Goal: Use online tool/utility: Use online tool/utility

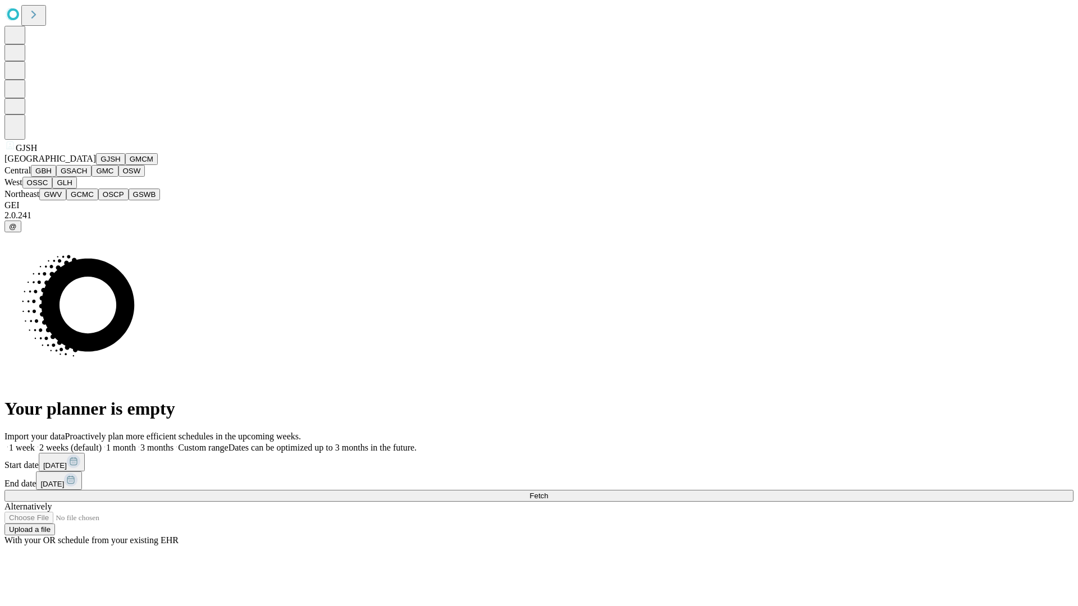
click at [96, 165] on button "GJSH" at bounding box center [110, 159] width 29 height 12
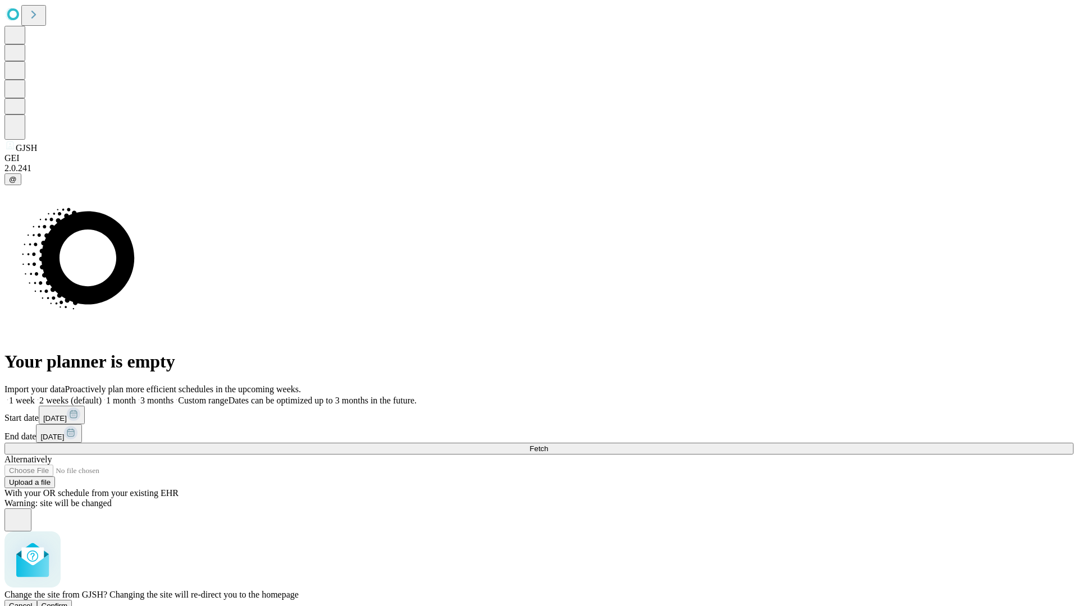
click at [68, 602] on span "Confirm" at bounding box center [55, 606] width 26 height 8
click at [136, 396] on label "1 month" at bounding box center [119, 401] width 34 height 10
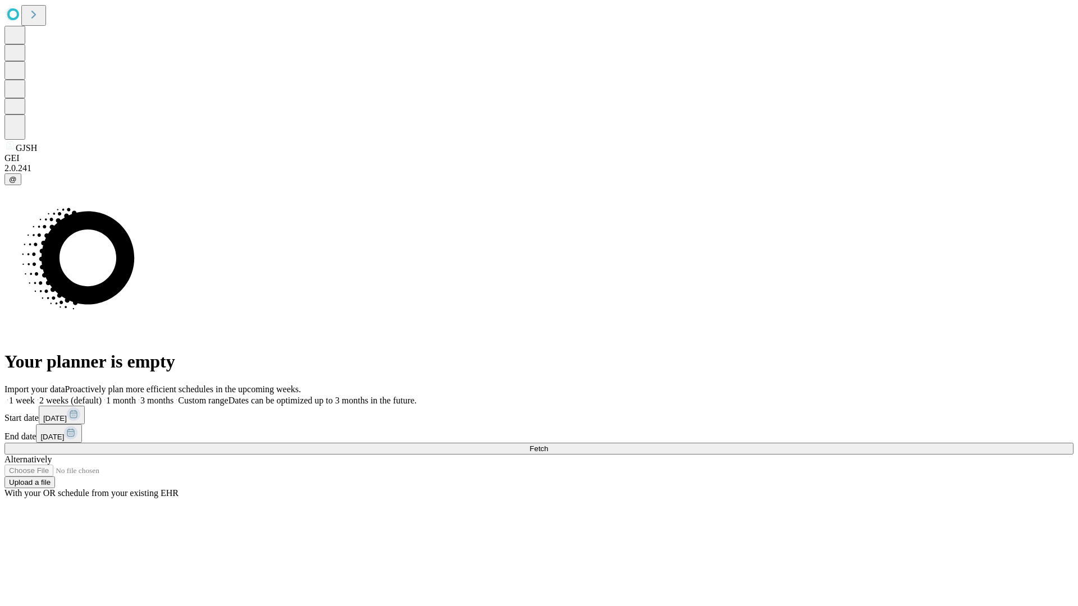
click at [548, 445] on span "Fetch" at bounding box center [538, 449] width 19 height 8
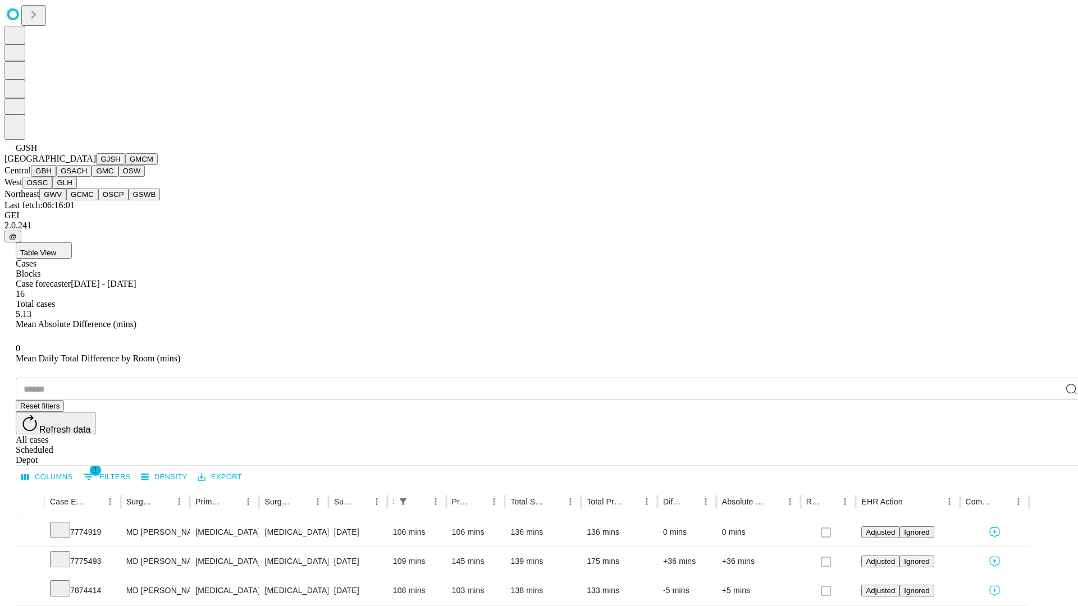
click at [125, 165] on button "GMCM" at bounding box center [141, 159] width 33 height 12
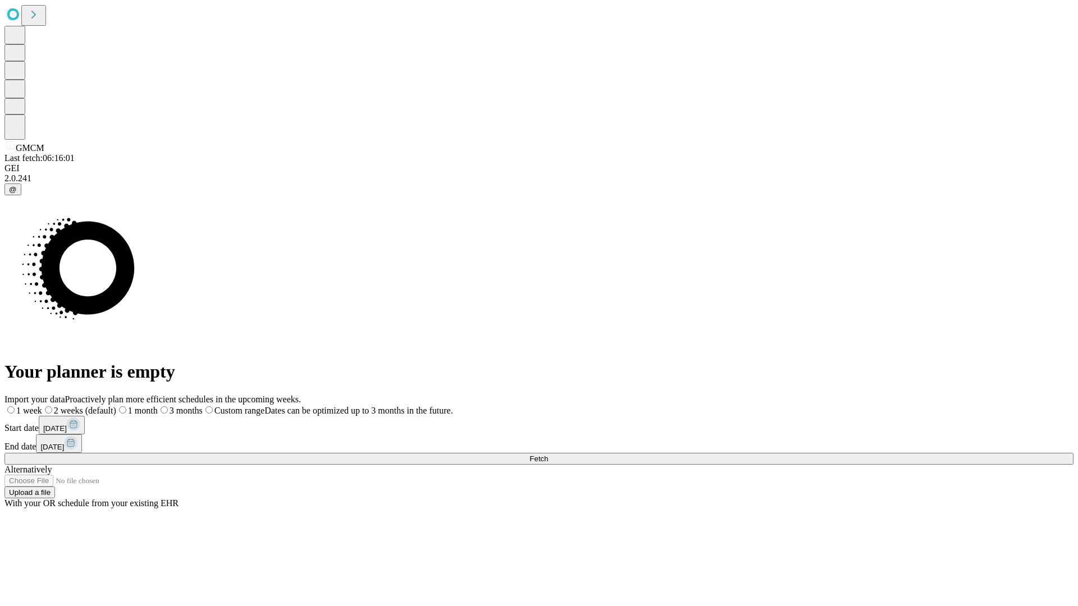
click at [158, 406] on label "1 month" at bounding box center [137, 411] width 42 height 10
click at [548, 455] on span "Fetch" at bounding box center [538, 459] width 19 height 8
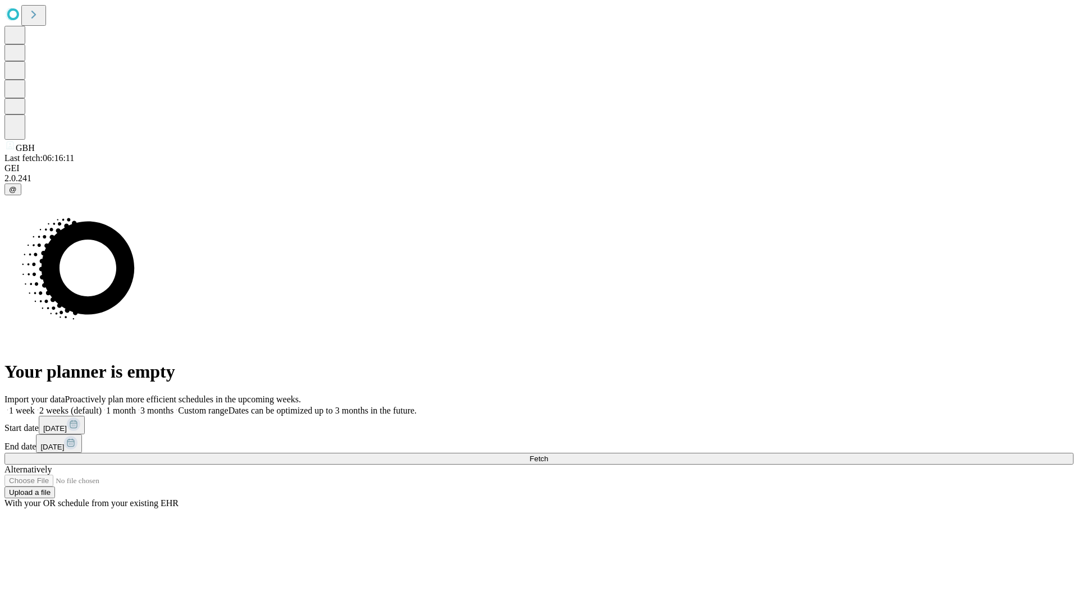
click at [136, 406] on label "1 month" at bounding box center [119, 411] width 34 height 10
click at [548, 455] on span "Fetch" at bounding box center [538, 459] width 19 height 8
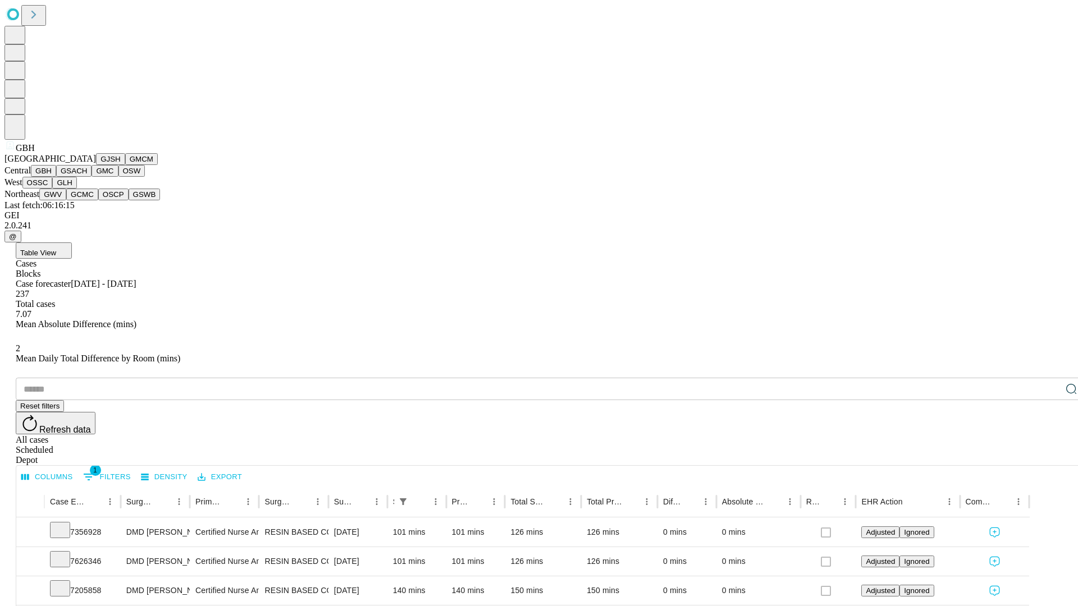
click at [87, 177] on button "GSACH" at bounding box center [73, 171] width 35 height 12
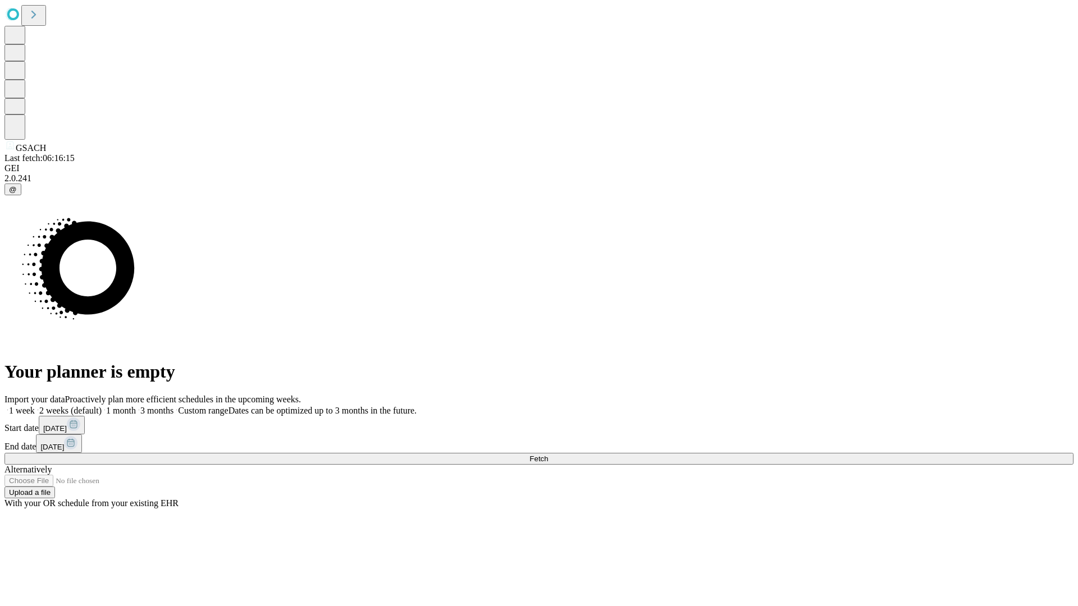
click at [136, 406] on label "1 month" at bounding box center [119, 411] width 34 height 10
click at [548, 455] on span "Fetch" at bounding box center [538, 459] width 19 height 8
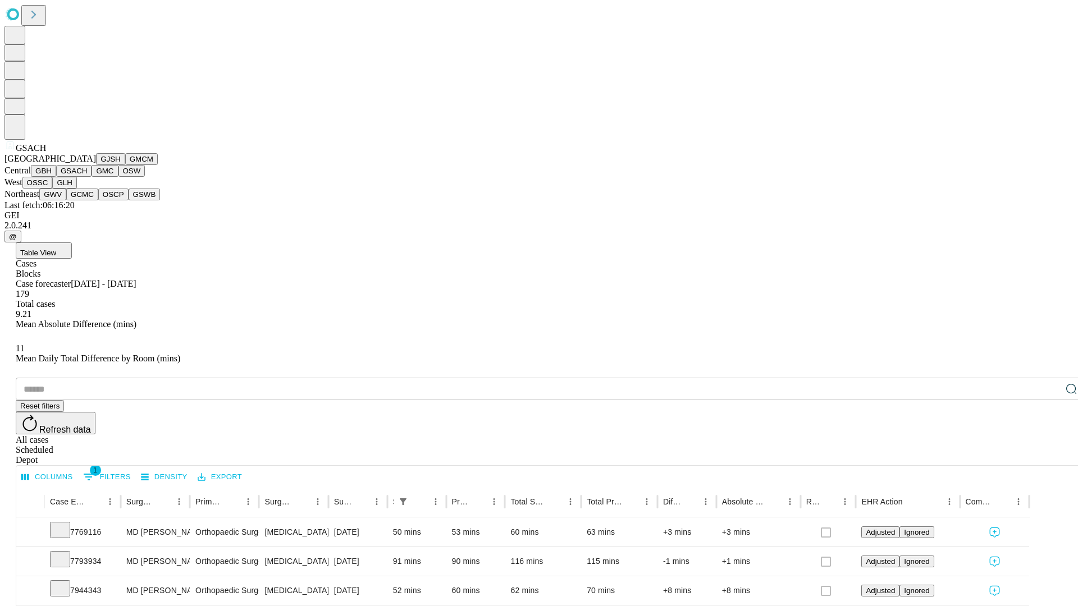
click at [92, 177] on button "GMC" at bounding box center [105, 171] width 26 height 12
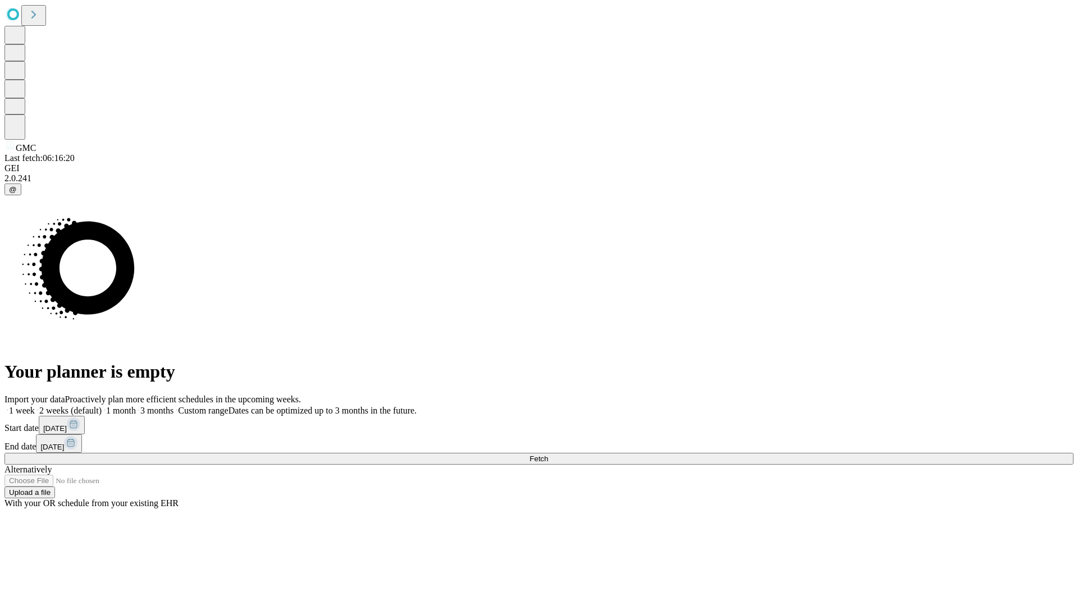
click at [136, 406] on label "1 month" at bounding box center [119, 411] width 34 height 10
click at [548, 455] on span "Fetch" at bounding box center [538, 459] width 19 height 8
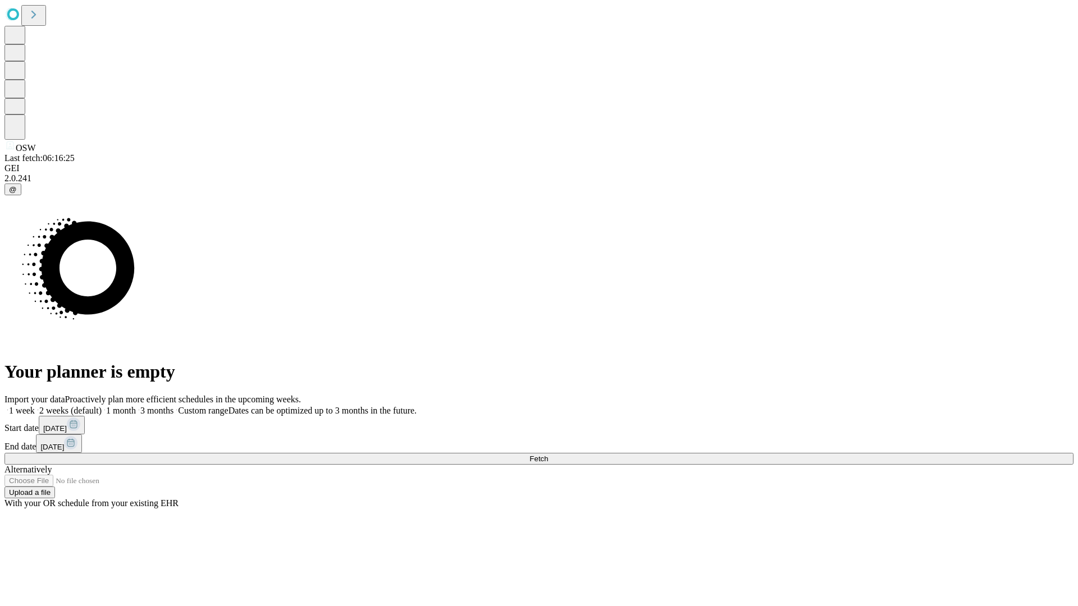
click at [136, 406] on label "1 month" at bounding box center [119, 411] width 34 height 10
click at [548, 455] on span "Fetch" at bounding box center [538, 459] width 19 height 8
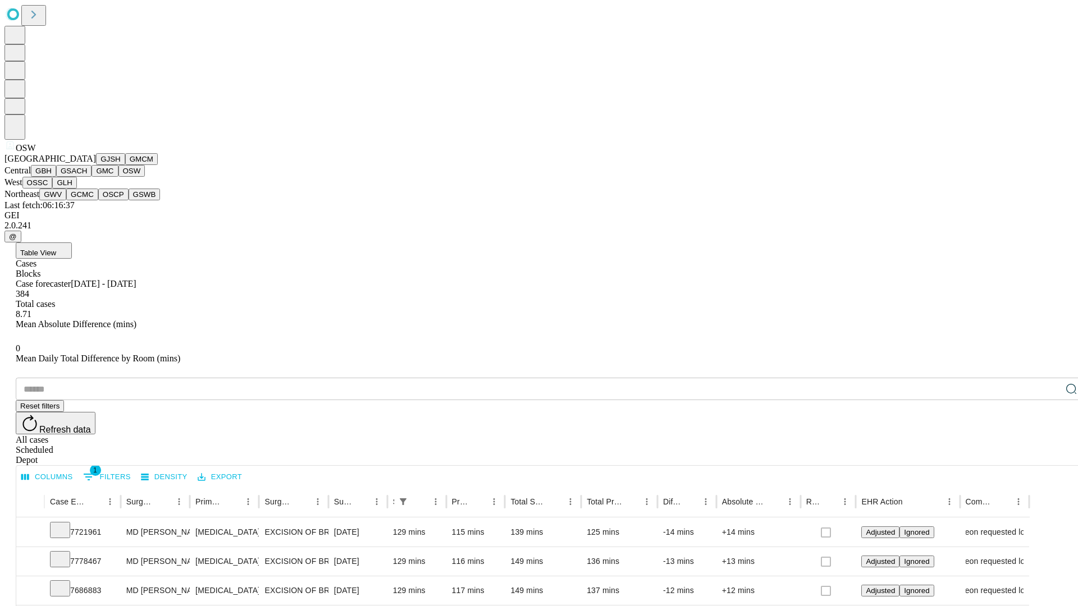
click at [53, 189] on button "OSSC" at bounding box center [37, 183] width 30 height 12
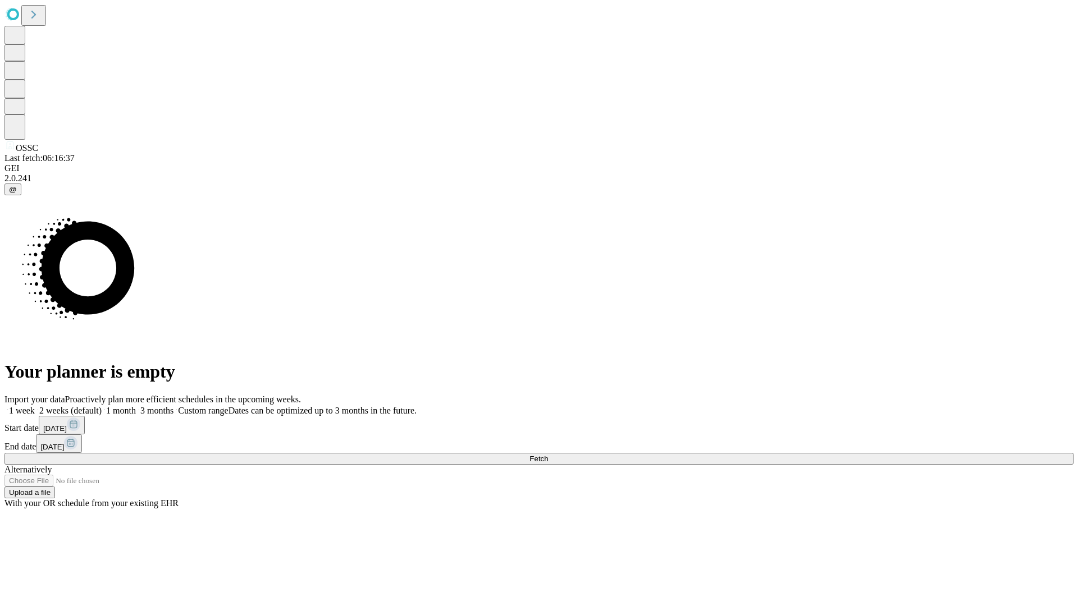
click at [136, 406] on label "1 month" at bounding box center [119, 411] width 34 height 10
click at [548, 455] on span "Fetch" at bounding box center [538, 459] width 19 height 8
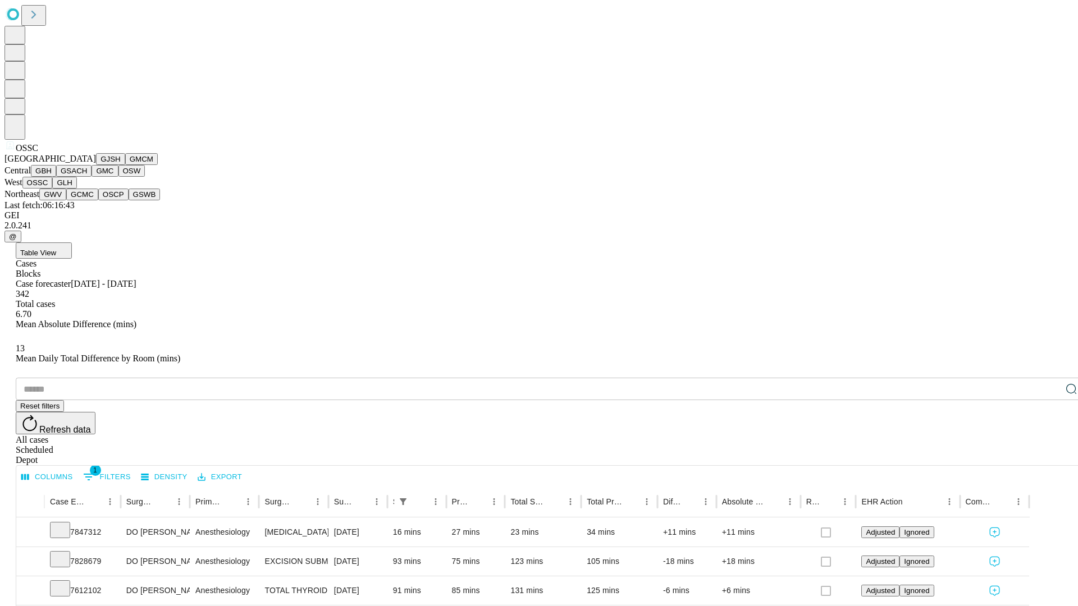
click at [76, 189] on button "GLH" at bounding box center [64, 183] width 24 height 12
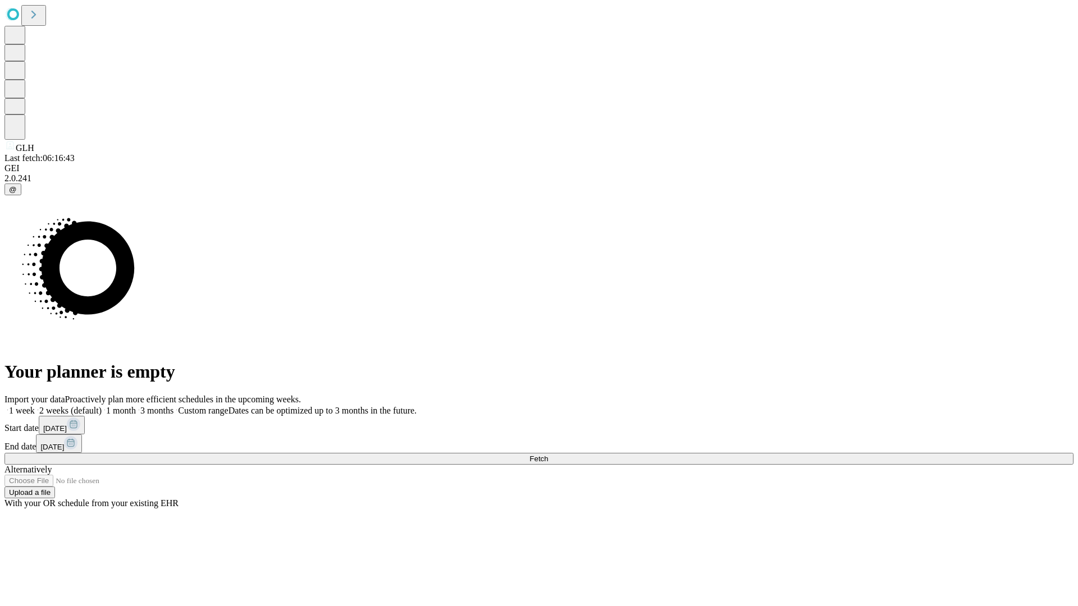
click at [136, 406] on label "1 month" at bounding box center [119, 411] width 34 height 10
click at [548, 455] on span "Fetch" at bounding box center [538, 459] width 19 height 8
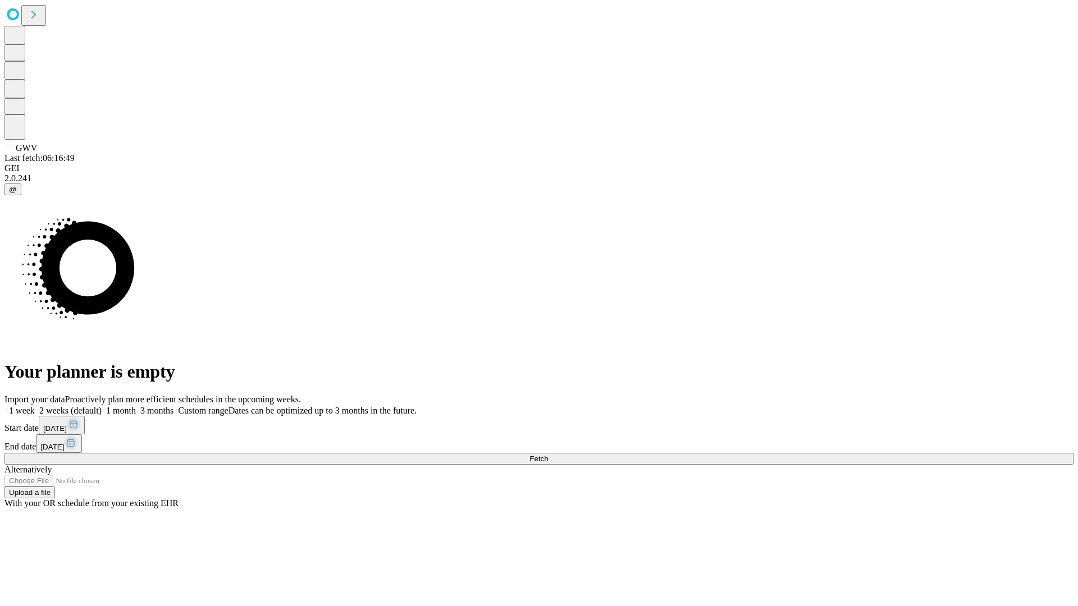
click at [136, 406] on label "1 month" at bounding box center [119, 411] width 34 height 10
click at [548, 455] on span "Fetch" at bounding box center [538, 459] width 19 height 8
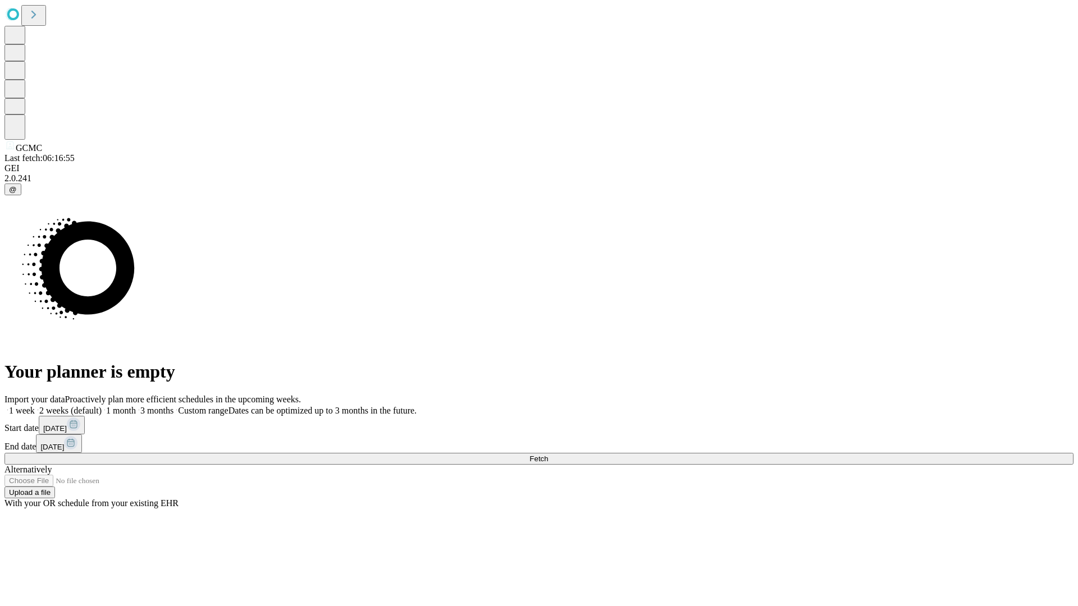
click at [136, 406] on label "1 month" at bounding box center [119, 411] width 34 height 10
click at [548, 455] on span "Fetch" at bounding box center [538, 459] width 19 height 8
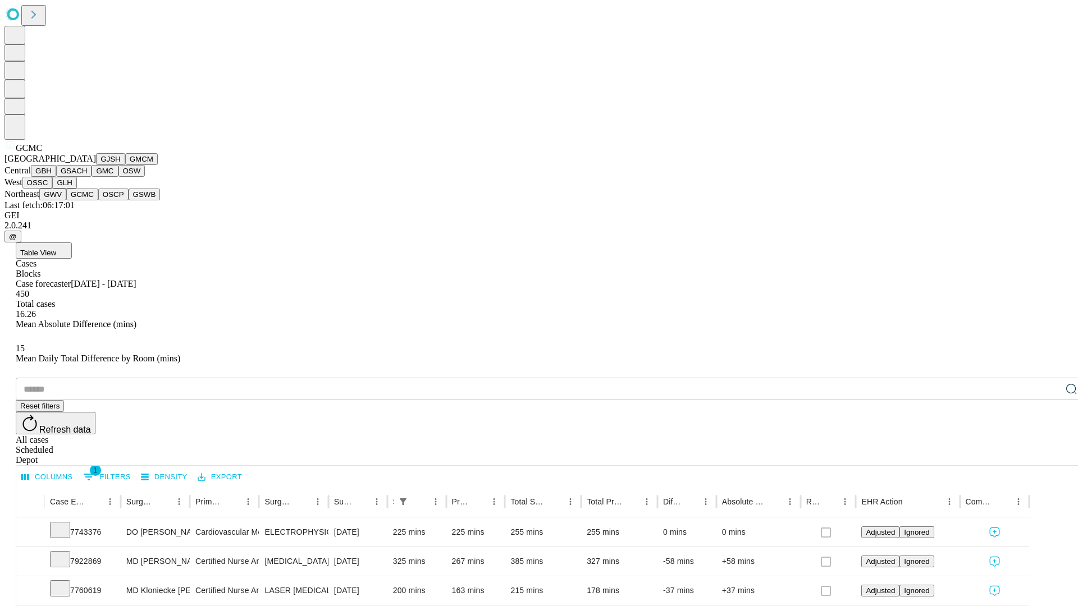
click at [98, 200] on button "OSCP" at bounding box center [113, 195] width 30 height 12
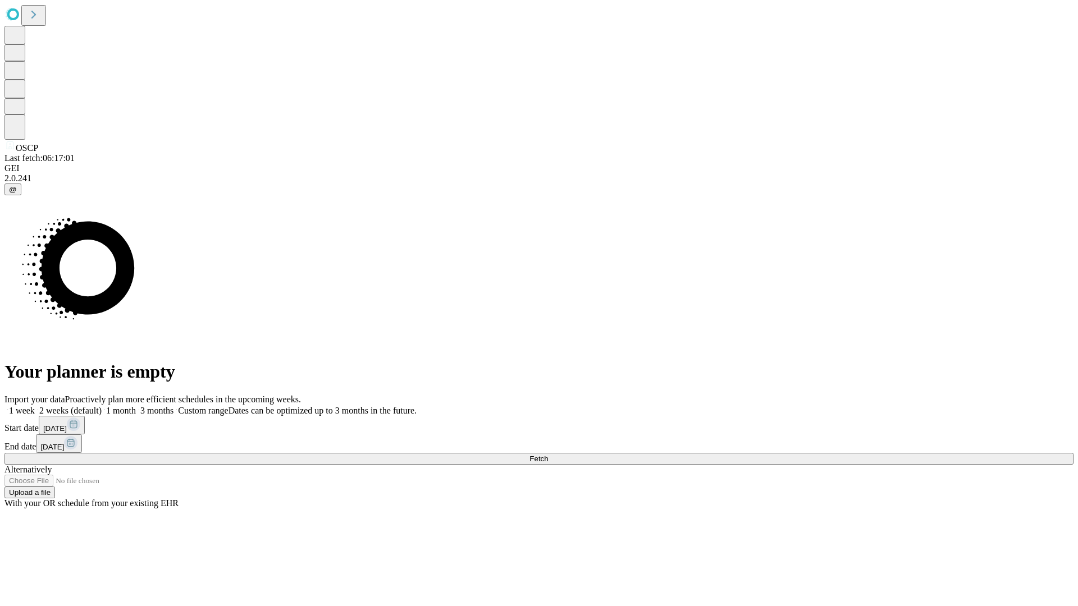
click at [136, 406] on label "1 month" at bounding box center [119, 411] width 34 height 10
click at [548, 455] on span "Fetch" at bounding box center [538, 459] width 19 height 8
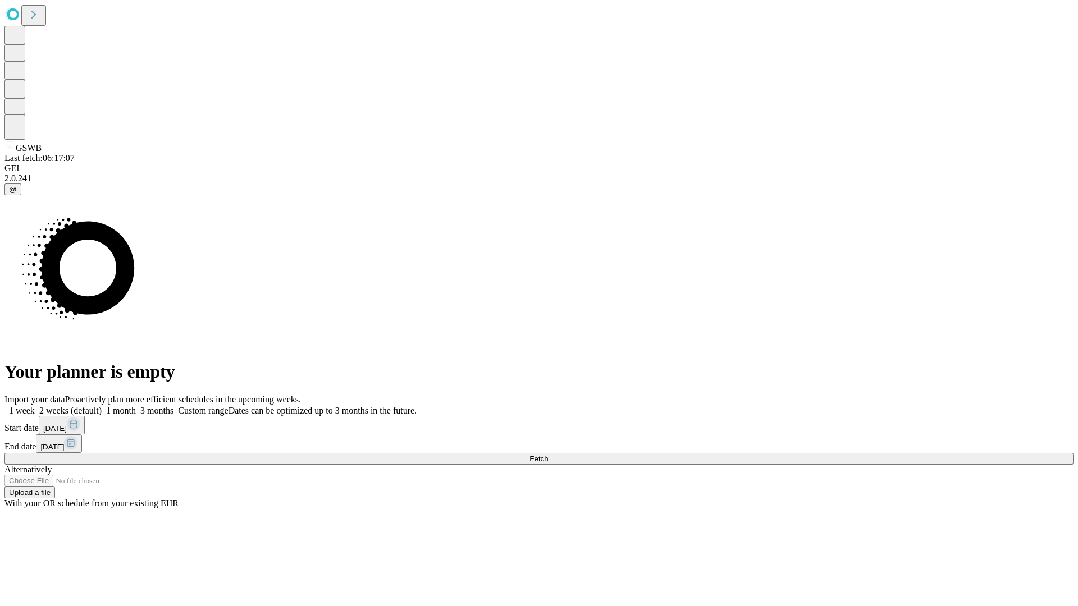
click at [136, 406] on label "1 month" at bounding box center [119, 411] width 34 height 10
click at [548, 455] on span "Fetch" at bounding box center [538, 459] width 19 height 8
